Goal: Task Accomplishment & Management: Use online tool/utility

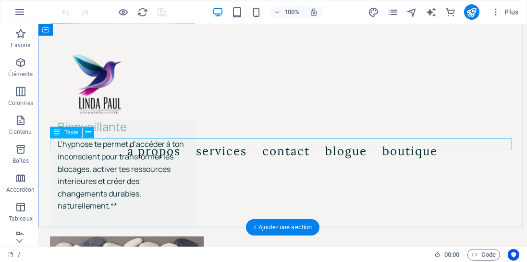
scroll to position [659, 0]
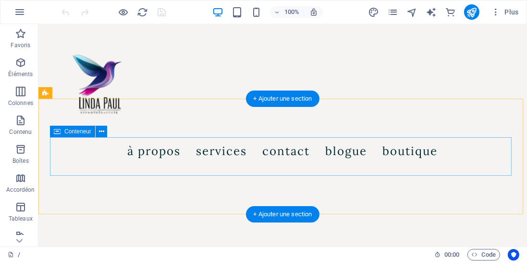
scroll to position [1291, 0]
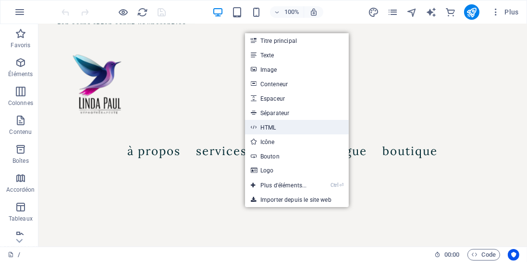
click at [286, 125] on link "HTML" at bounding box center [297, 127] width 104 height 14
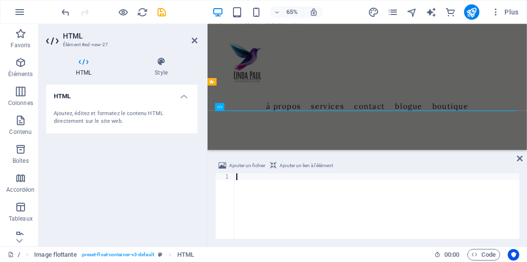
scroll to position [0, 0]
paste textarea "<!-- Fin de widget en ligne [GEOGRAPHIC_DATA] -->"
type textarea "<!-- Fin de widget en ligne [GEOGRAPHIC_DATA] -->"
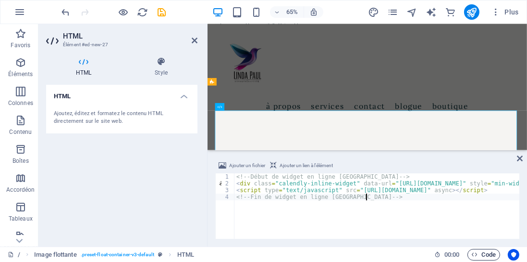
click at [486, 254] on span "Code" at bounding box center [484, 255] width 24 height 12
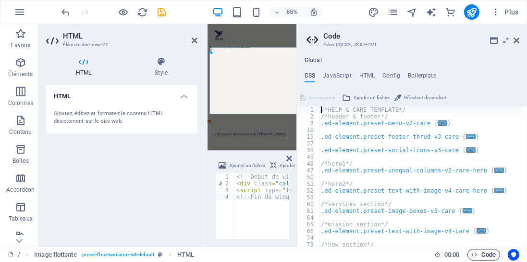
scroll to position [1300, 0]
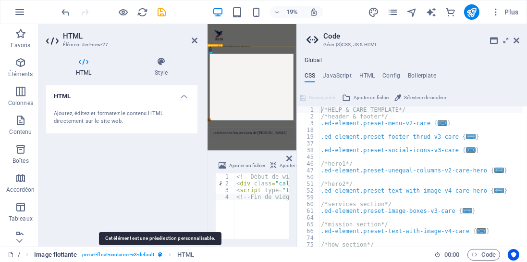
click at [159, 254] on icon "breadcrumb" at bounding box center [160, 253] width 4 height 5
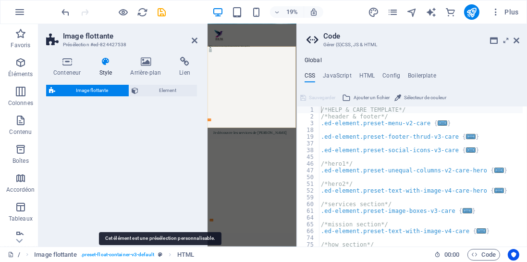
select select "%"
select select "rem"
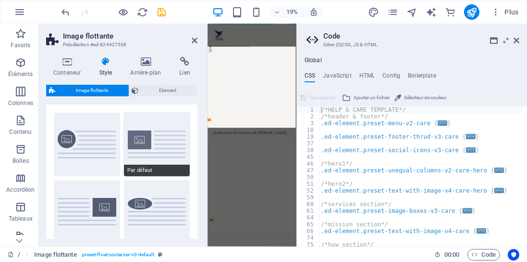
scroll to position [27, 0]
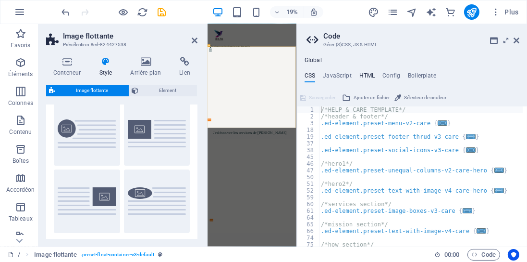
click at [367, 75] on h4 "HTML" at bounding box center [368, 77] width 16 height 11
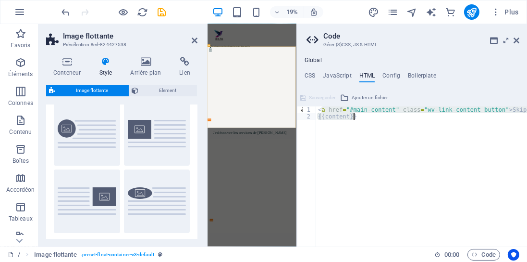
drag, startPoint x: 321, startPoint y: 112, endPoint x: 359, endPoint y: 124, distance: 40.0
click at [359, 124] on div "< a href = "#main-content" class = "wv-link-content button" > Skip to main cont…" at bounding box center [446, 181] width 260 height 150
paste textarea "<!-- Début de widget en ligne [GEOGRAPHIC_DATA] -->"
type textarea "<<!-- Début de widget en ligne [GEOGRAPHIC_DATA] -->"
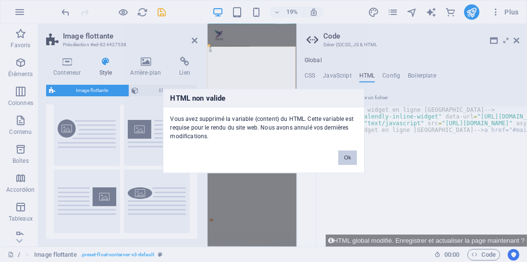
click at [351, 156] on button "Ok" at bounding box center [347, 157] width 18 height 14
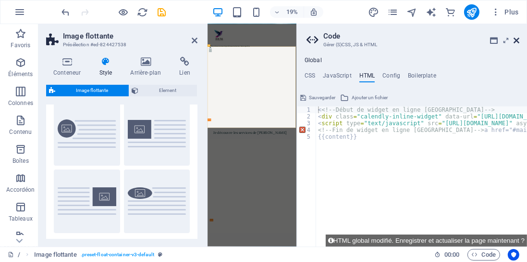
click at [518, 40] on icon at bounding box center [517, 41] width 6 height 8
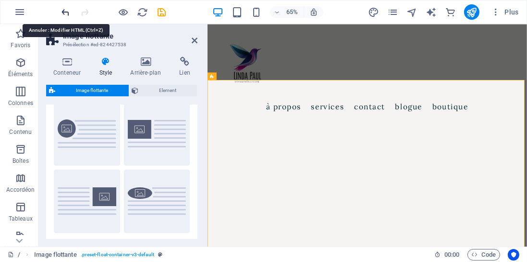
click at [64, 13] on icon "undo" at bounding box center [66, 12] width 11 height 11
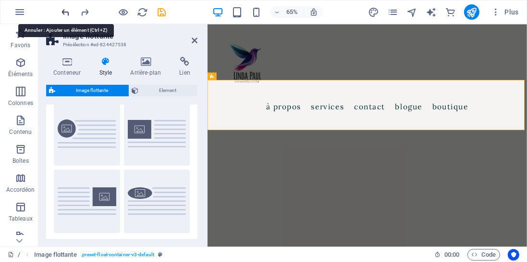
click at [64, 13] on icon "undo" at bounding box center [66, 12] width 11 height 11
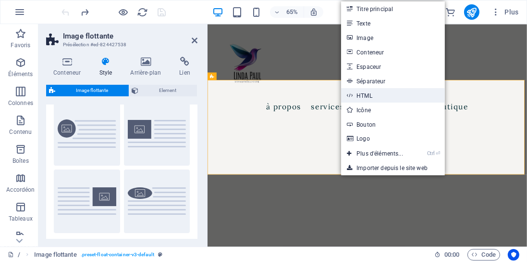
click at [384, 97] on link "HTML" at bounding box center [393, 95] width 104 height 14
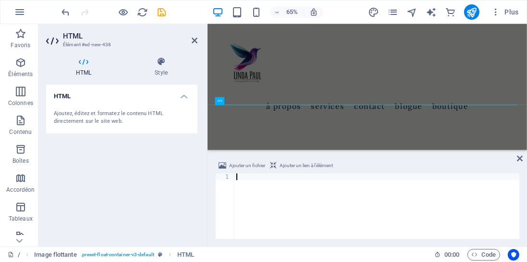
click at [305, 167] on span "Ajouter un lien à l'élément" at bounding box center [306, 166] width 53 height 12
click at [302, 167] on span "Ajouter un lien à l'élément" at bounding box center [306, 166] width 53 height 12
click at [237, 181] on div at bounding box center [377, 212] width 285 height 79
paste textarea "<!-- Fin de widget en ligne [GEOGRAPHIC_DATA] -->"
type textarea "<!-- Fin de widget en ligne [GEOGRAPHIC_DATA] -->"
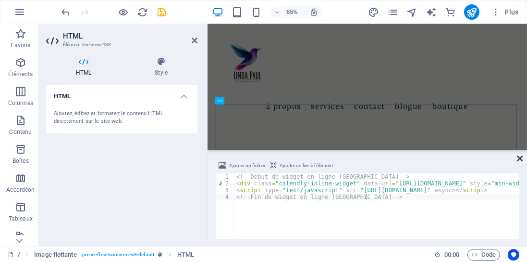
click at [519, 159] on icon at bounding box center [520, 158] width 6 height 8
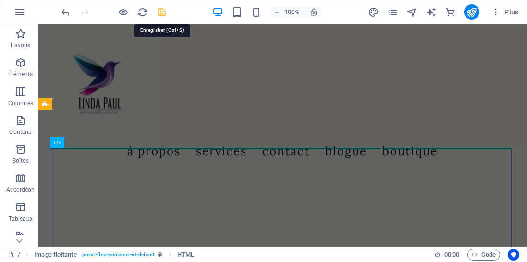
click at [163, 13] on icon "save" at bounding box center [162, 12] width 11 height 11
checkbox input "false"
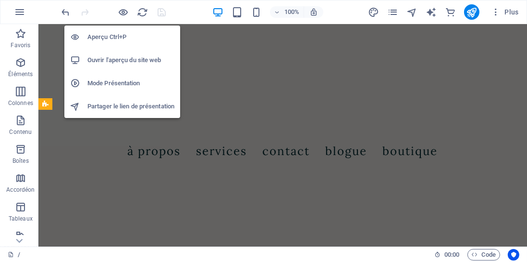
click at [127, 58] on h6 "Ouvrir l'aperçu du site web" at bounding box center [131, 60] width 87 height 12
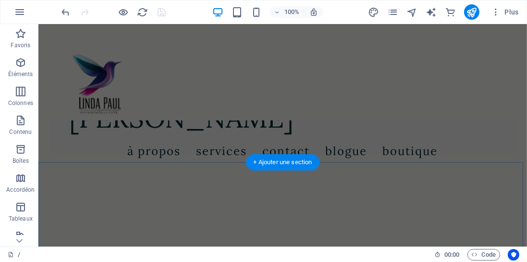
scroll to position [1712, 0]
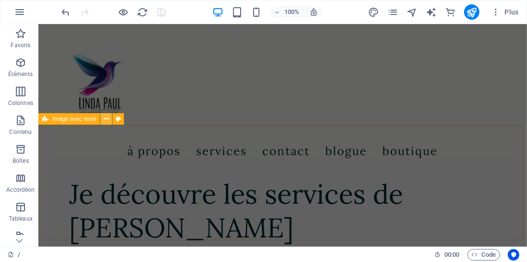
click at [105, 121] on icon at bounding box center [106, 119] width 5 height 10
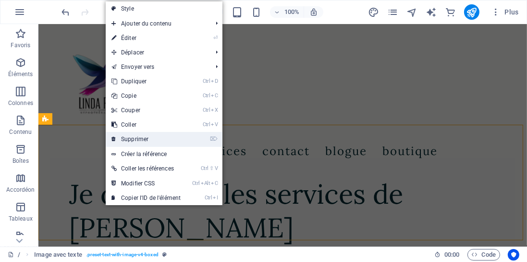
click at [137, 140] on link "⌦ Supprimer" at bounding box center [146, 139] width 81 height 14
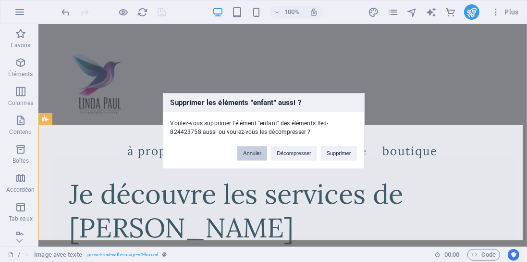
click at [250, 152] on button "Annuler" at bounding box center [253, 153] width 30 height 14
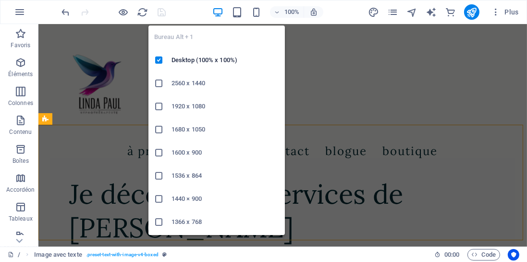
click at [215, 12] on icon "button" at bounding box center [218, 12] width 11 height 11
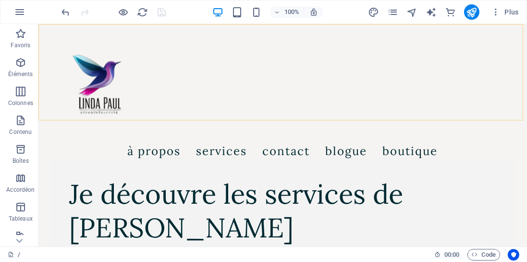
click at [255, 41] on div "Menu À propos Services Contact Blogue Boutique" at bounding box center [282, 72] width 489 height 96
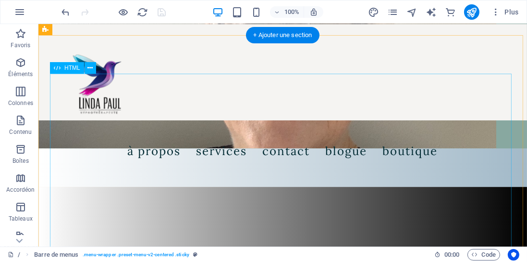
scroll to position [2756, 0]
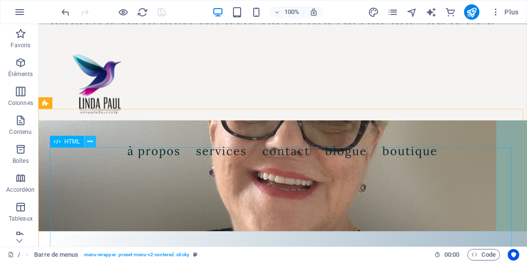
click at [91, 141] on icon at bounding box center [90, 142] width 5 height 10
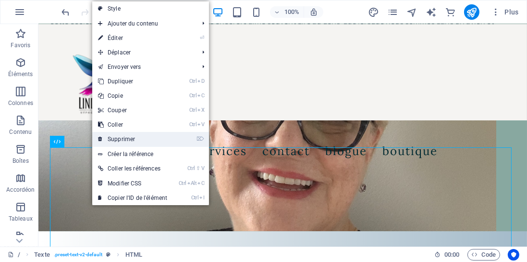
click at [124, 140] on link "⌦ Supprimer" at bounding box center [132, 139] width 81 height 14
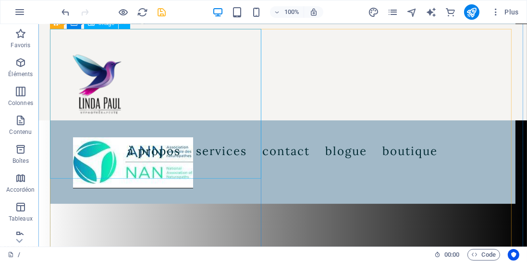
scroll to position [3059, 0]
